Goal: Task Accomplishment & Management: Manage account settings

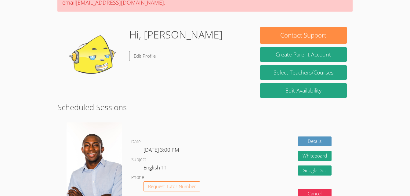
scroll to position [49, 0]
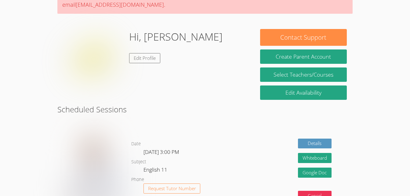
scroll to position [49, 0]
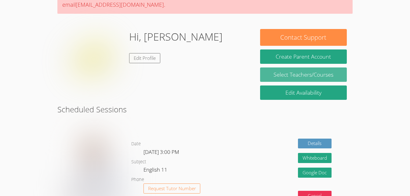
click at [295, 74] on link "Select Teachers/Courses" at bounding box center [303, 74] width 87 height 14
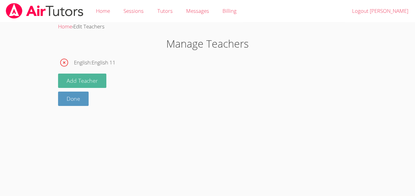
click at [82, 80] on button "Add Teacher" at bounding box center [82, 81] width 48 height 14
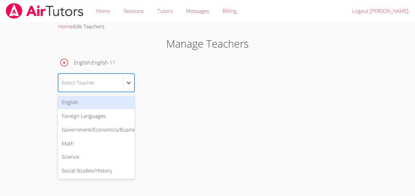
click at [125, 82] on div at bounding box center [128, 82] width 11 height 11
click at [98, 103] on div "English" at bounding box center [96, 103] width 76 height 14
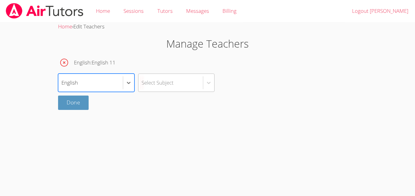
click at [193, 85] on div "Select Subject" at bounding box center [170, 83] width 64 height 18
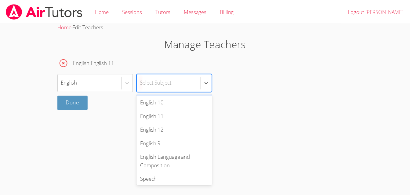
scroll to position [111, 0]
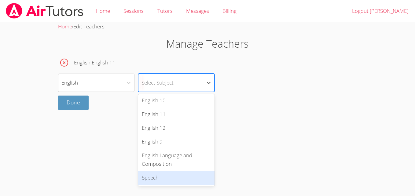
click at [161, 173] on div "Speech" at bounding box center [176, 178] width 76 height 14
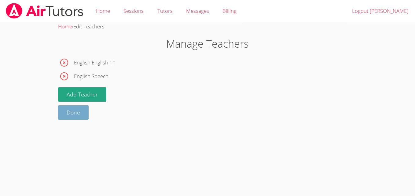
click at [76, 115] on link "Done" at bounding box center [73, 112] width 31 height 14
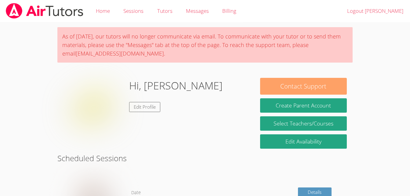
click at [274, 88] on button "Contact Support" at bounding box center [303, 86] width 87 height 17
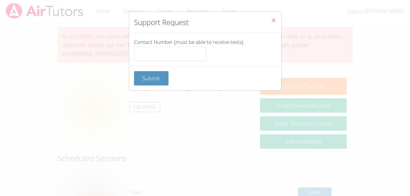
click at [271, 21] on icon "Close" at bounding box center [273, 20] width 5 height 5
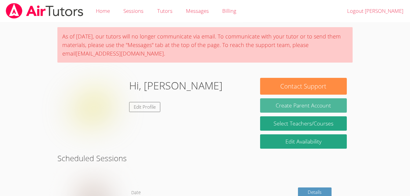
click at [278, 105] on button "Create Parent Account" at bounding box center [303, 105] width 87 height 14
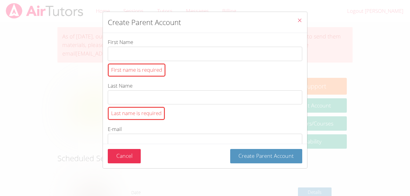
click at [297, 21] on icon "Close" at bounding box center [299, 20] width 5 height 5
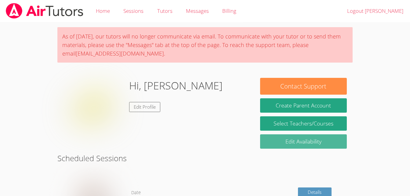
click at [284, 140] on link "Edit Availability" at bounding box center [303, 141] width 87 height 14
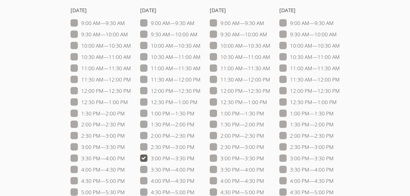
scroll to position [55, 0]
click at [264, 144] on span at bounding box center [264, 147] width 0 height 7
click at [264, 144] on input "2:30 PM — 3:00 PM" at bounding box center [266, 145] width 5 height 5
click at [264, 147] on span at bounding box center [264, 147] width 0 height 7
click at [264, 147] on input "2:30 PM — 3:00 PM" at bounding box center [266, 145] width 5 height 5
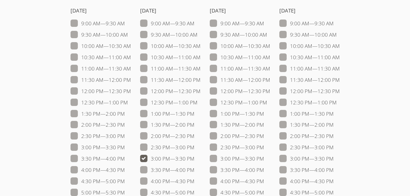
checkbox input "false"
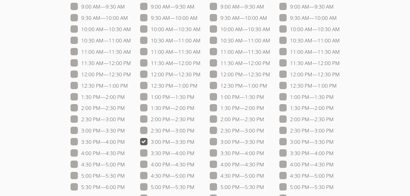
scroll to position [72, 0]
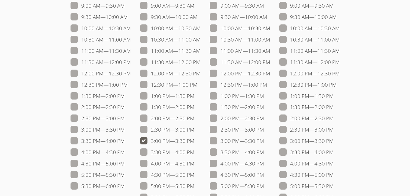
click at [340, 51] on span at bounding box center [340, 50] width 0 height 7
click at [340, 51] on input "11:00 AM — 11:30 AM" at bounding box center [342, 49] width 5 height 5
checkbox input "true"
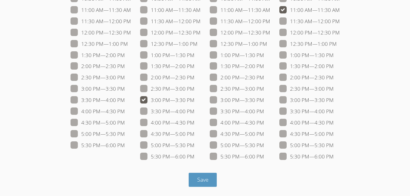
scroll to position [0, 0]
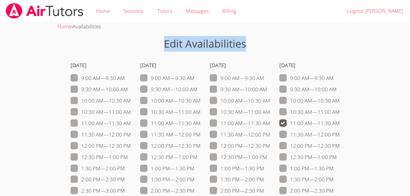
drag, startPoint x: 165, startPoint y: 46, endPoint x: 247, endPoint y: 45, distance: 82.4
click at [247, 45] on h1 "Edit Availabilities" at bounding box center [204, 44] width 295 height 16
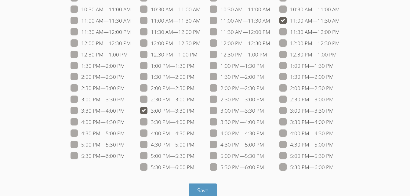
scroll to position [105, 0]
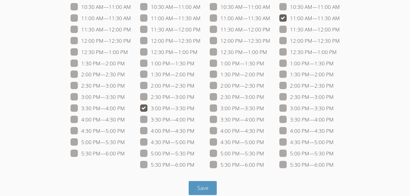
click at [194, 165] on span at bounding box center [194, 164] width 0 height 7
click at [194, 165] on input "5:30 PM — 6:00 PM" at bounding box center [196, 163] width 5 height 5
checkbox input "true"
click at [194, 107] on span at bounding box center [194, 108] width 0 height 7
click at [194, 107] on input "3:00 PM — 3:30 PM" at bounding box center [196, 106] width 5 height 5
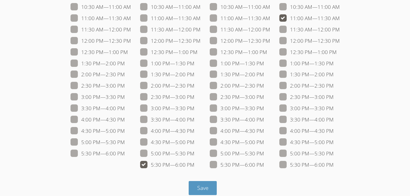
checkbox input "false"
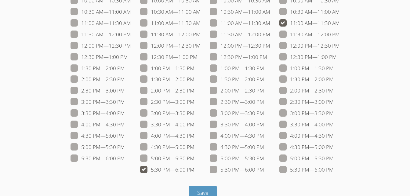
scroll to position [113, 0]
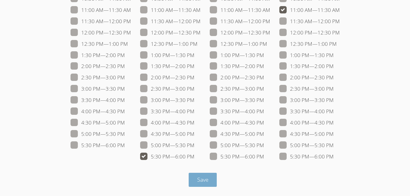
click at [197, 181] on span "Save" at bounding box center [202, 179] width 11 height 7
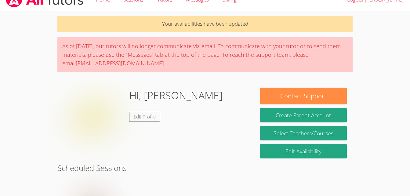
scroll to position [16, 0]
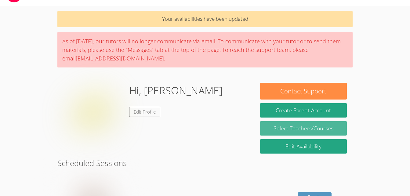
click at [290, 129] on link "Select Teachers/Courses" at bounding box center [303, 128] width 87 height 14
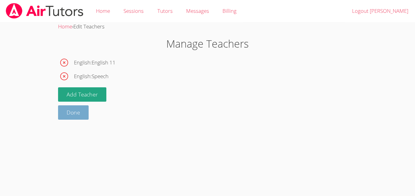
click at [65, 116] on link "Done" at bounding box center [73, 112] width 31 height 14
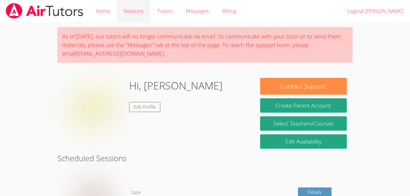
click at [126, 12] on link "Sessions" at bounding box center [134, 11] width 34 height 22
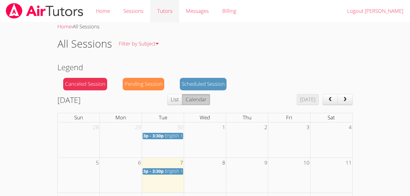
click at [170, 15] on link "Tutors" at bounding box center [164, 11] width 29 height 22
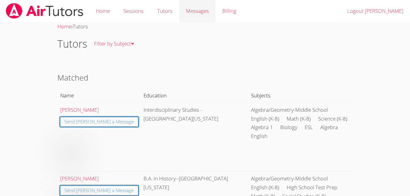
click at [202, 10] on span "Messages" at bounding box center [197, 10] width 23 height 7
